Goal: Find specific page/section: Find specific page/section

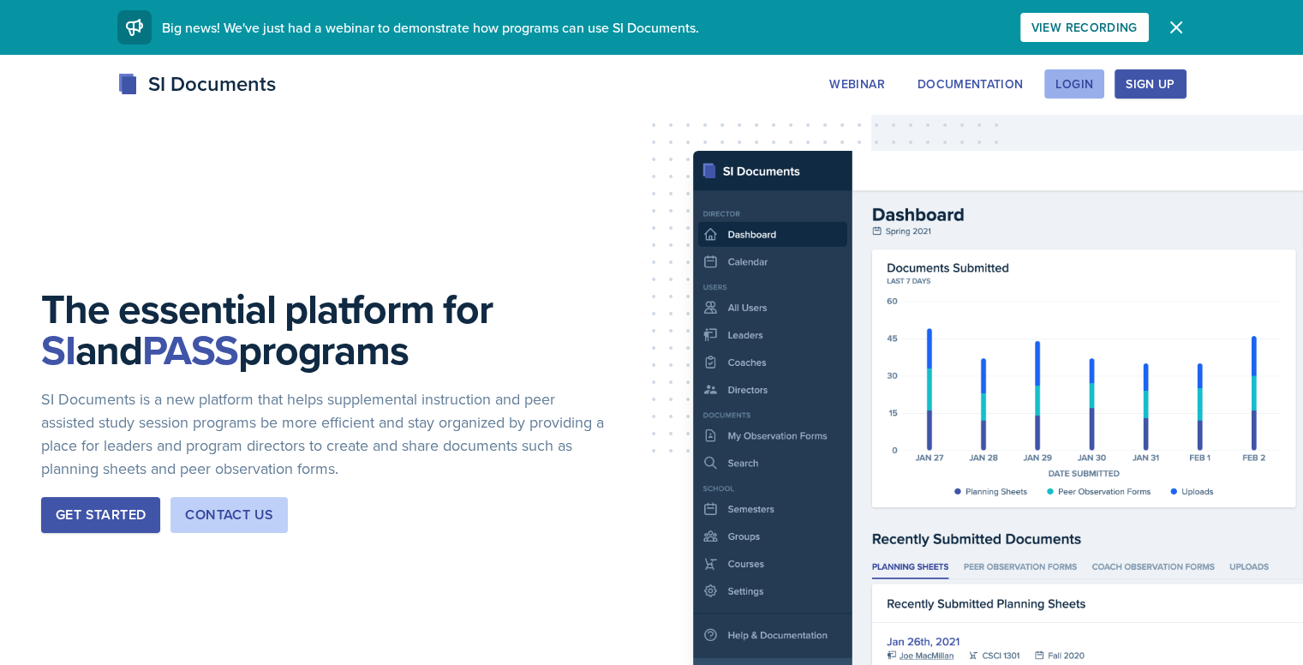
click at [1093, 80] on div "Login" at bounding box center [1074, 84] width 38 height 14
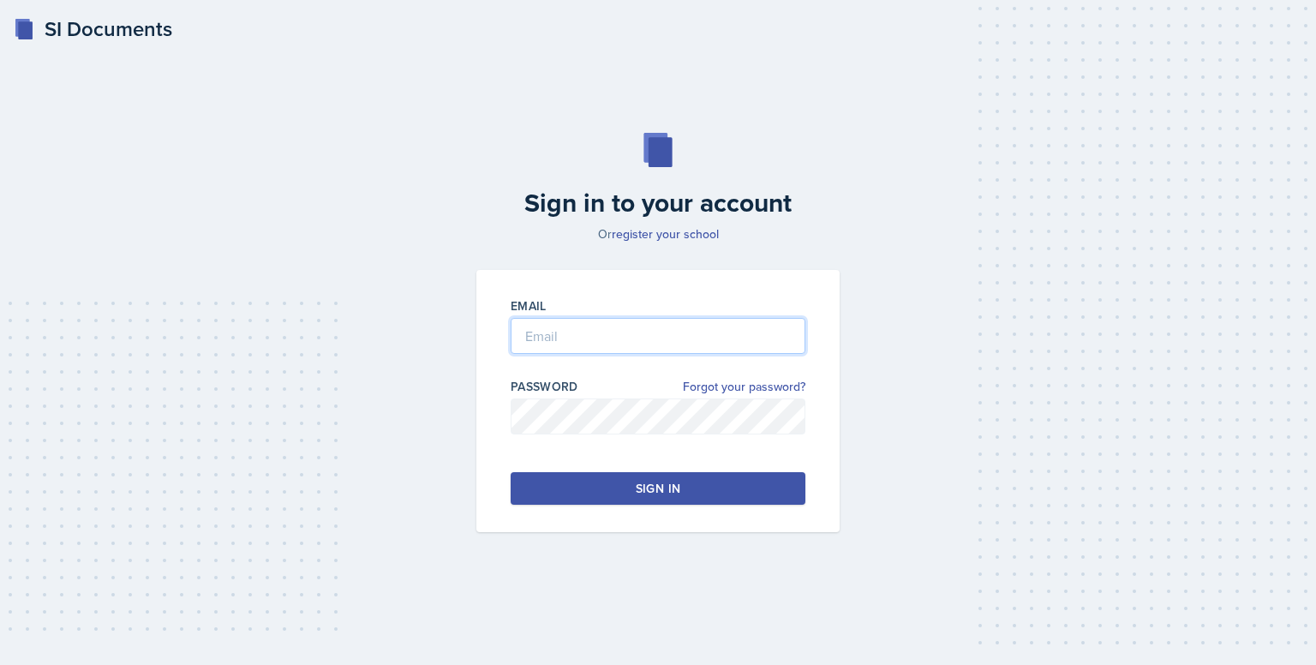
type input "[EMAIL_ADDRESS][DOMAIN_NAME]"
click at [610, 482] on button "Sign in" at bounding box center [658, 488] width 295 height 33
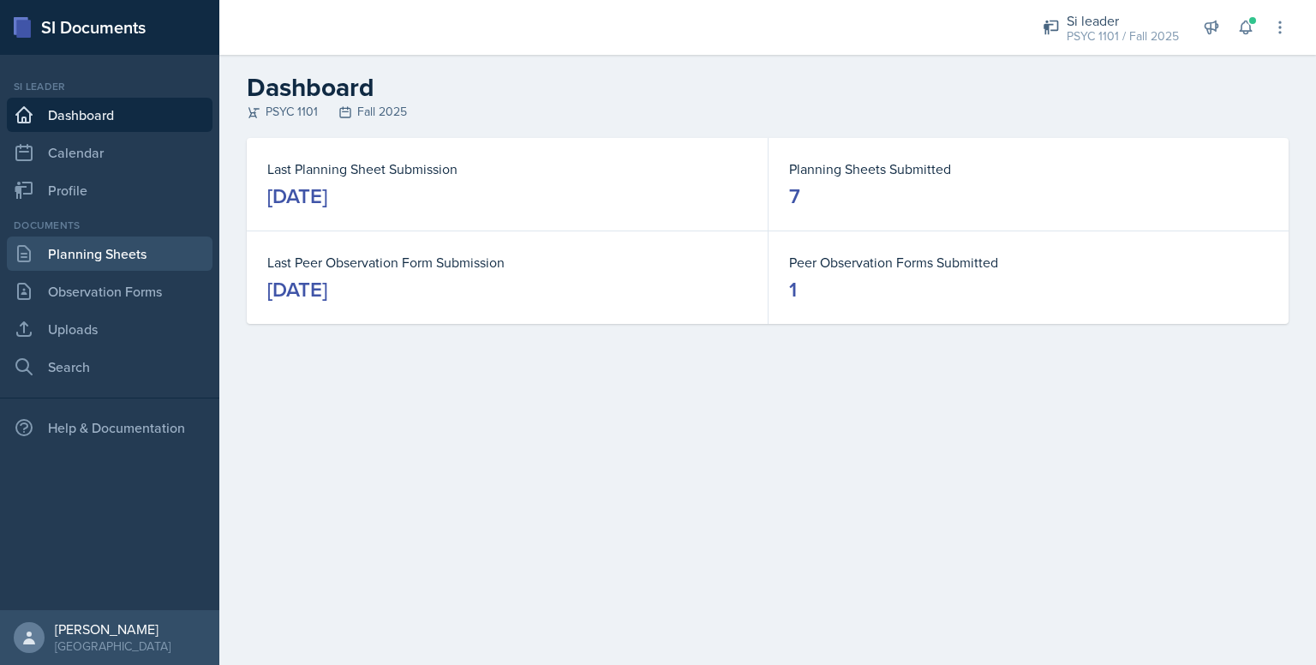
click at [127, 259] on link "Planning Sheets" at bounding box center [110, 253] width 206 height 34
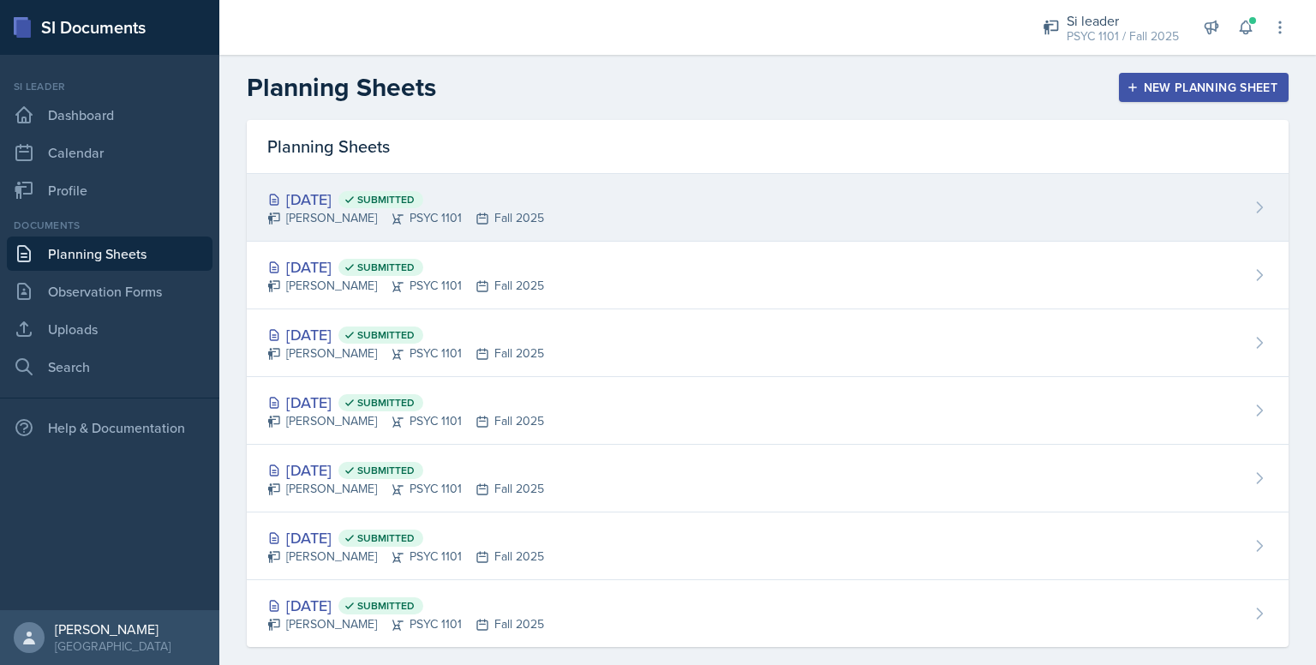
click at [370, 186] on div "[DATE] Submitted [PERSON_NAME] PSYC 1101 Fall 2025" at bounding box center [768, 208] width 1042 height 68
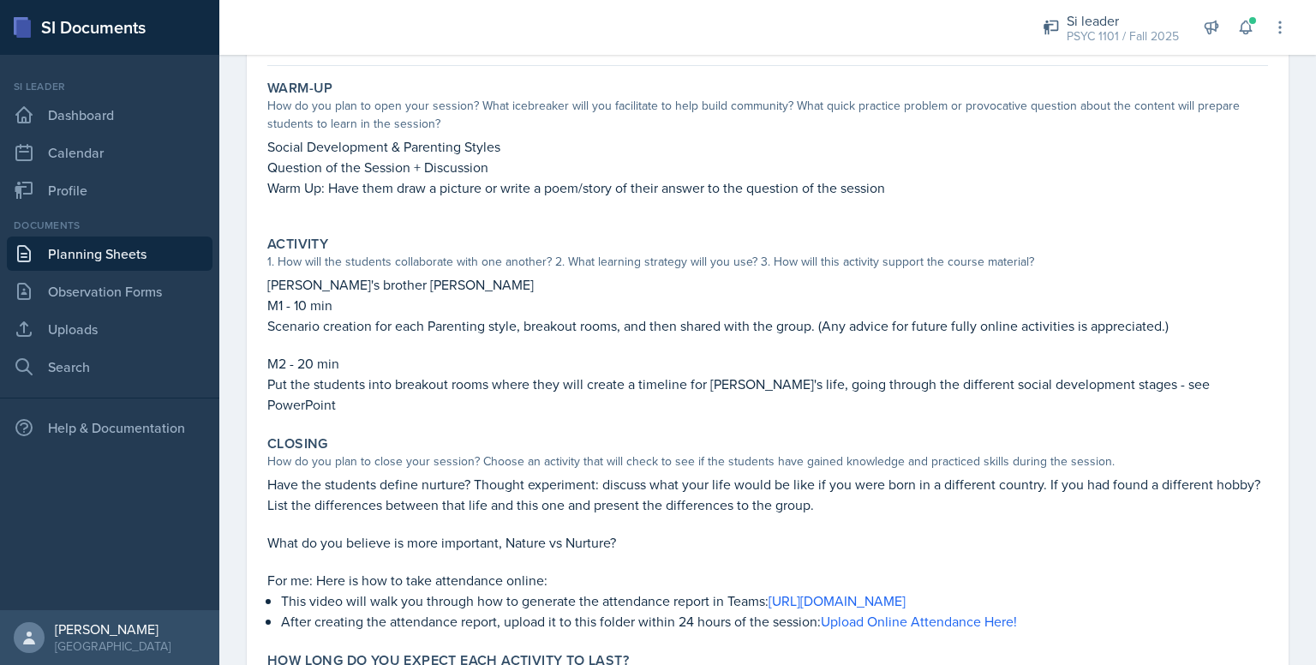
scroll to position [129, 0]
